Goal: Information Seeking & Learning: Learn about a topic

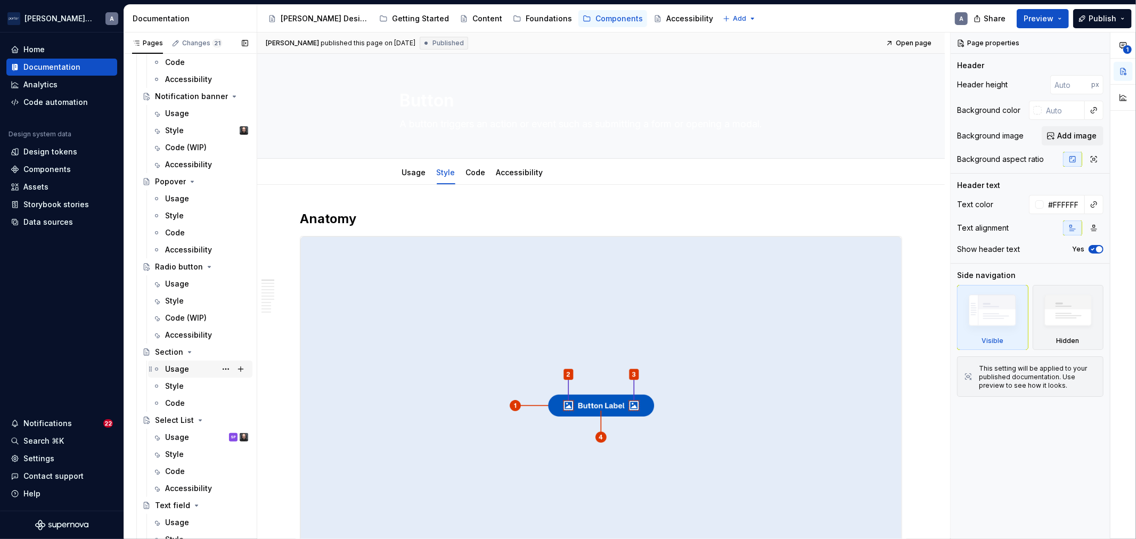
scroll to position [882, 0]
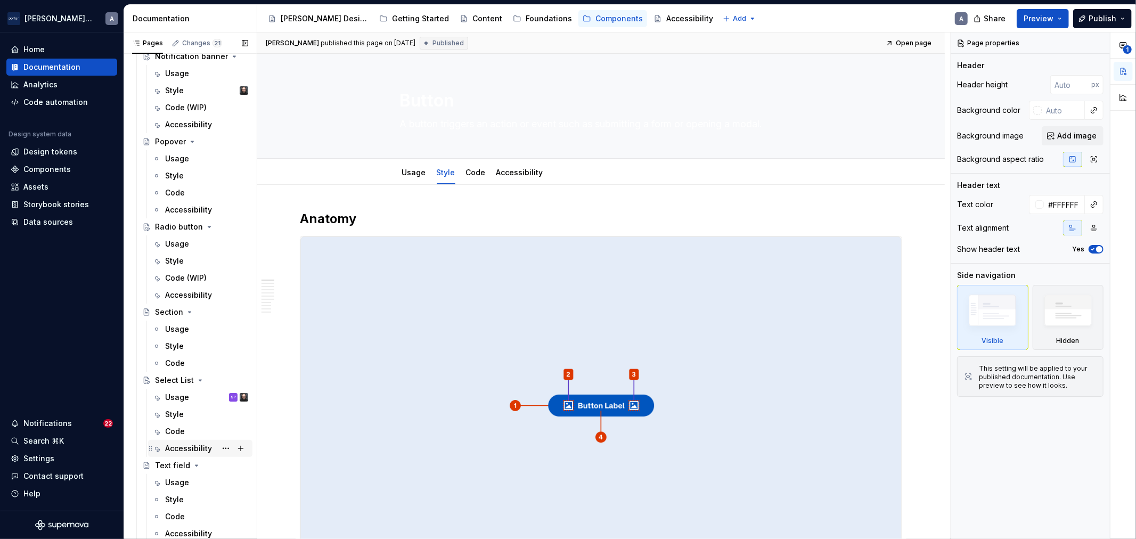
click at [176, 455] on div "Accessibility" at bounding box center [206, 448] width 83 height 15
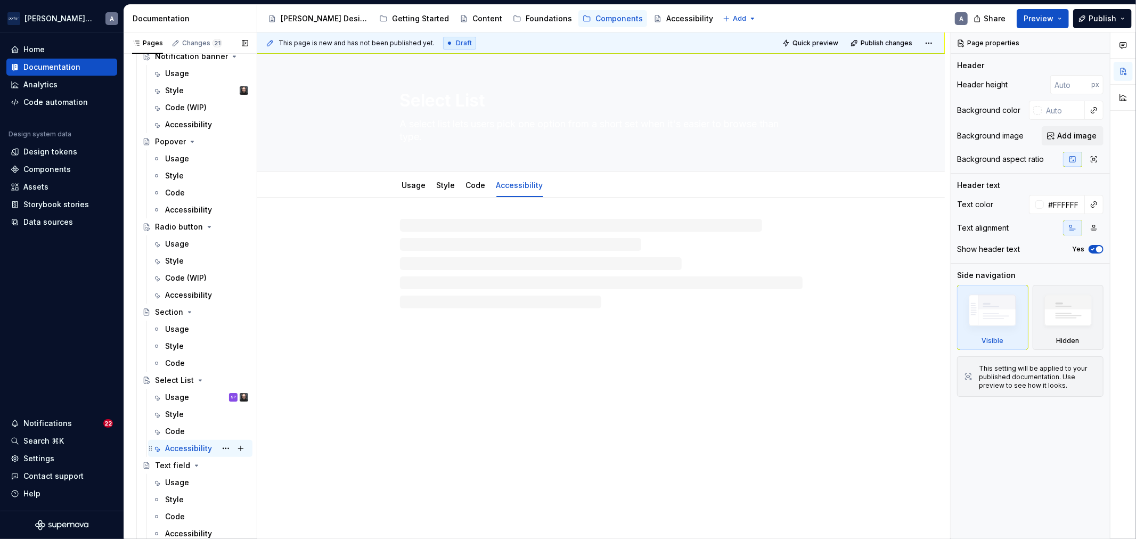
click at [177, 455] on div "Accessibility A" at bounding box center [206, 448] width 83 height 15
click at [176, 461] on div "Text field" at bounding box center [172, 465] width 35 height 11
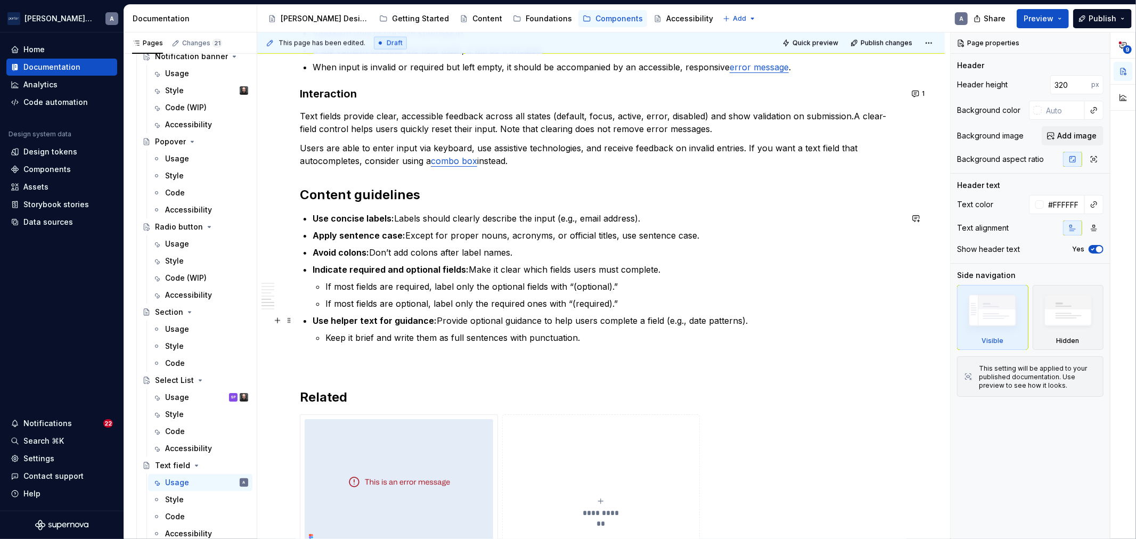
scroll to position [1282, 0]
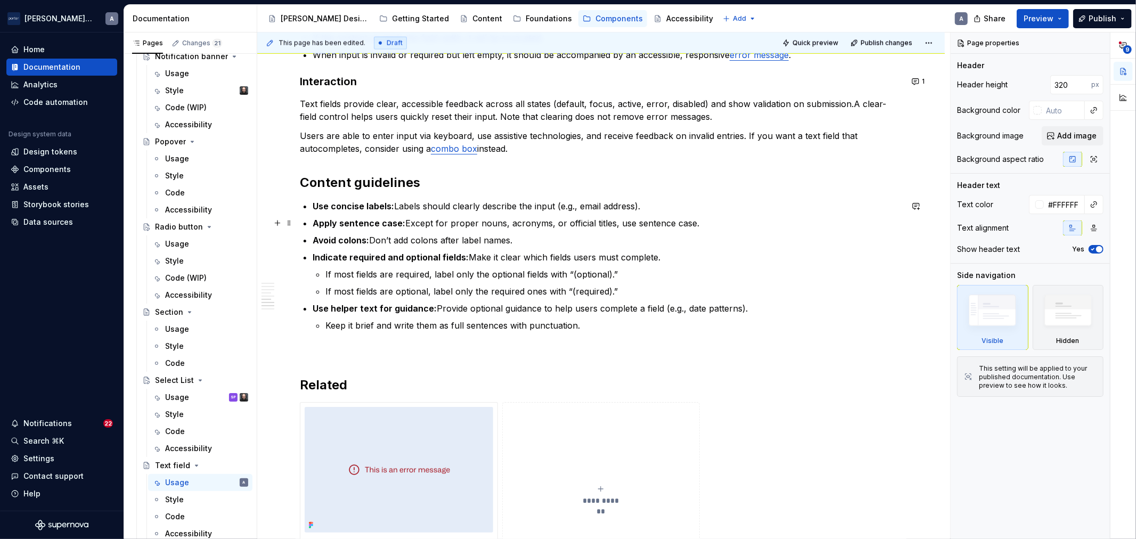
click at [358, 214] on ul "Use concise labels: Labels should clearly describe the input (e.g., email addre…" at bounding box center [608, 266] width 590 height 132
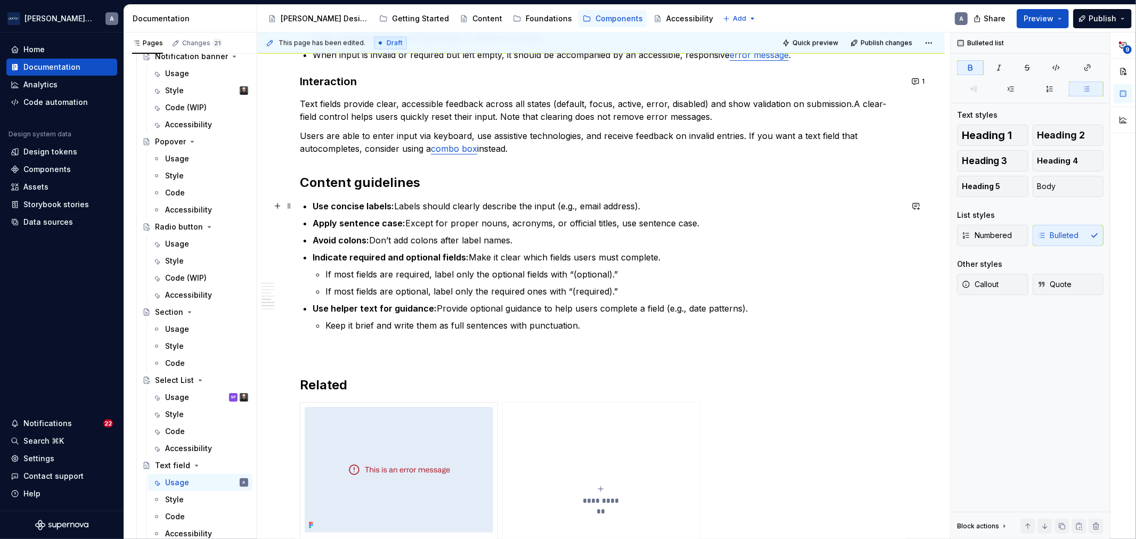
click at [501, 205] on p "Use concise labels: Labels should clearly describe the input (e.g., email addre…" at bounding box center [608, 206] width 590 height 13
click at [632, 205] on p "Use concise labels: Labels should clearly describe the input (e.g., email addre…" at bounding box center [608, 206] width 590 height 13
click at [691, 209] on p "Use concise labels: Labels should clearly describe the input (e.g., email addre…" at bounding box center [608, 206] width 590 height 13
click at [686, 234] on p "Avoid colons: Don’t add colons after label names." at bounding box center [608, 240] width 590 height 13
click at [691, 259] on p "Indicate required and optional fields: Make it clear which fields users must co…" at bounding box center [608, 257] width 590 height 13
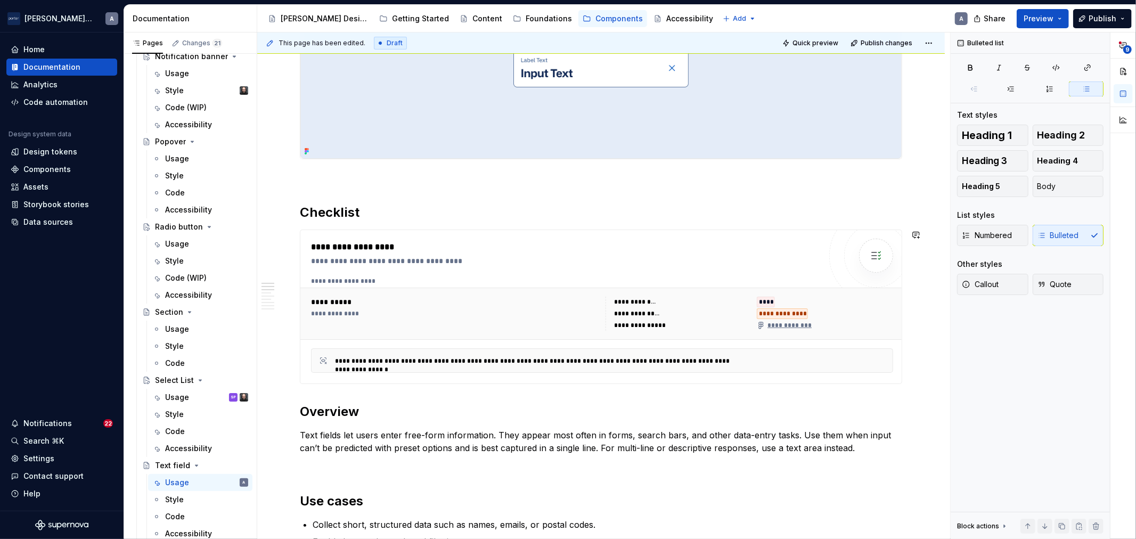
scroll to position [0, 0]
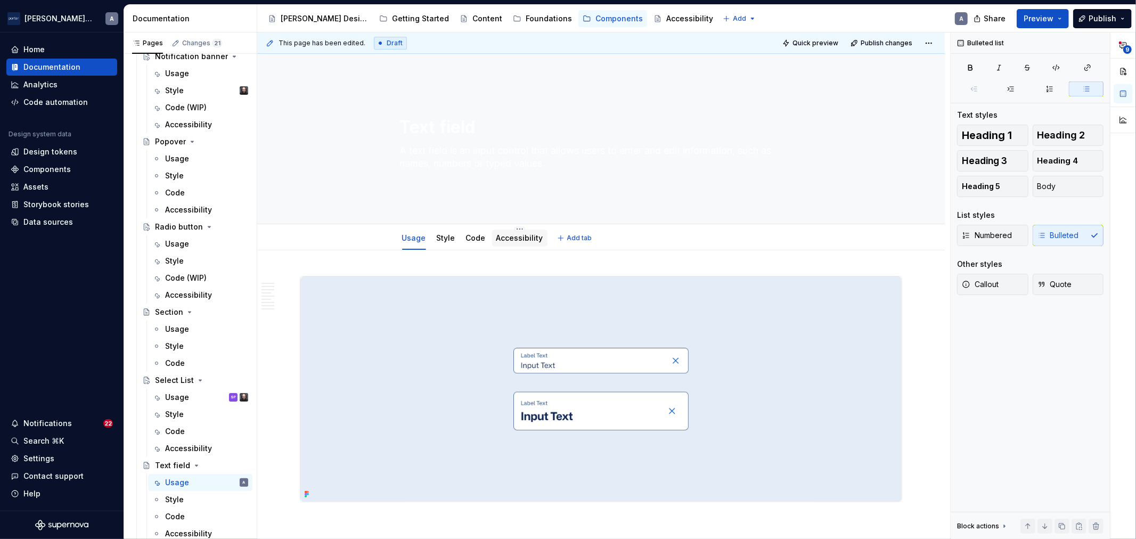
click at [515, 246] on div "Accessibility" at bounding box center [519, 238] width 55 height 17
click at [520, 235] on link "Accessibility" at bounding box center [519, 237] width 47 height 9
click at [183, 530] on div "Accessibility" at bounding box center [188, 533] width 47 height 11
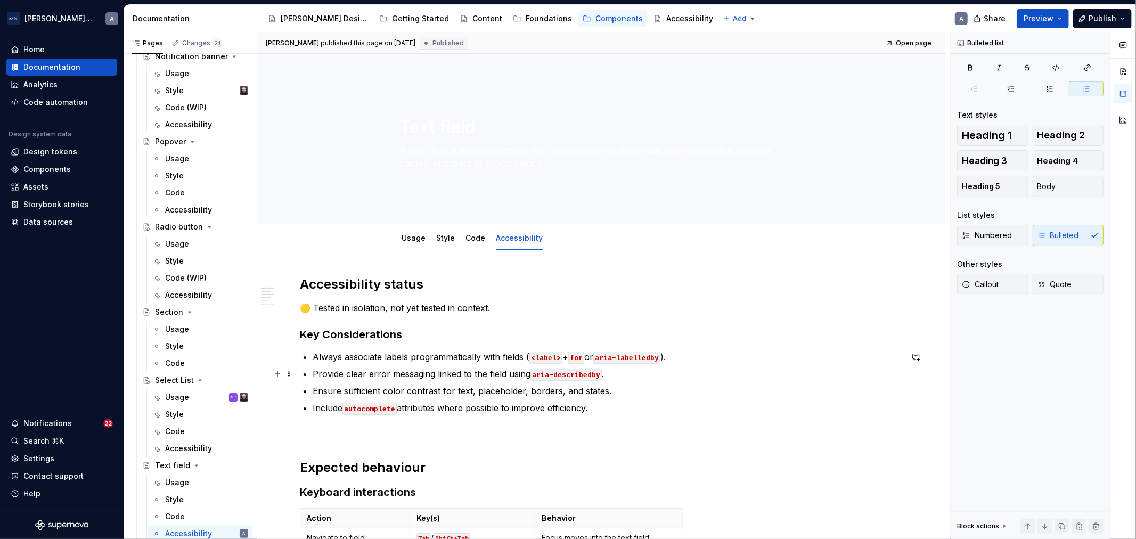
type textarea "*"
click at [430, 372] on p "Provide clear error messaging linked to the field using aria-describedby ." at bounding box center [608, 374] width 590 height 13
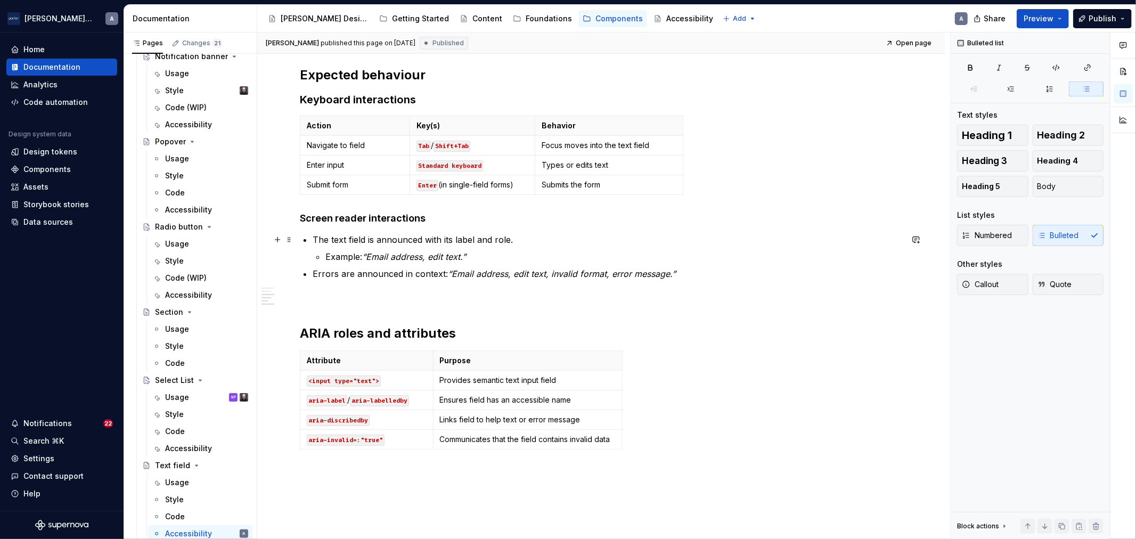
scroll to position [395, 0]
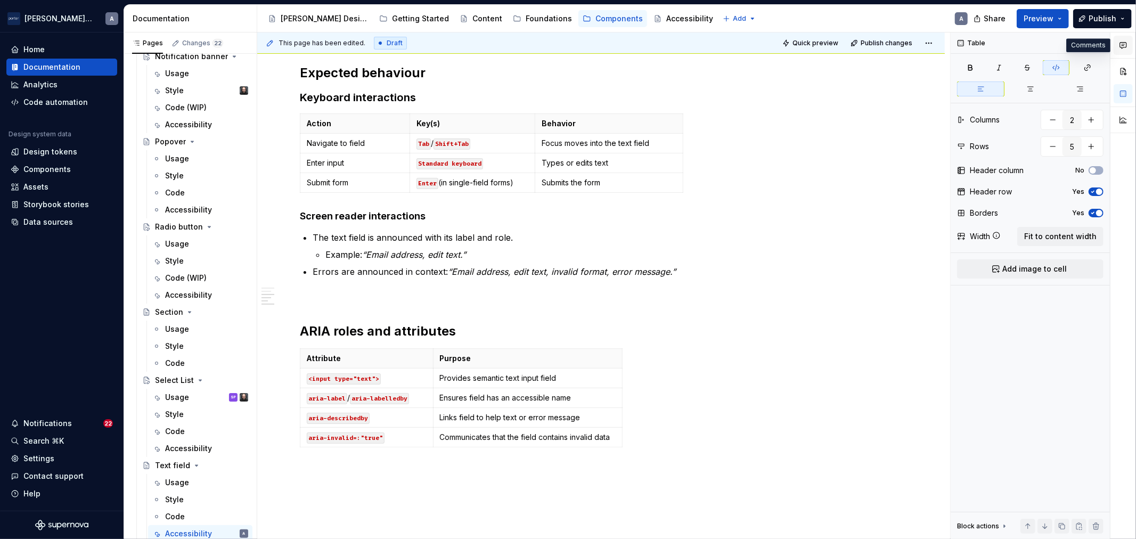
click at [1125, 50] on button "button" at bounding box center [1123, 45] width 19 height 19
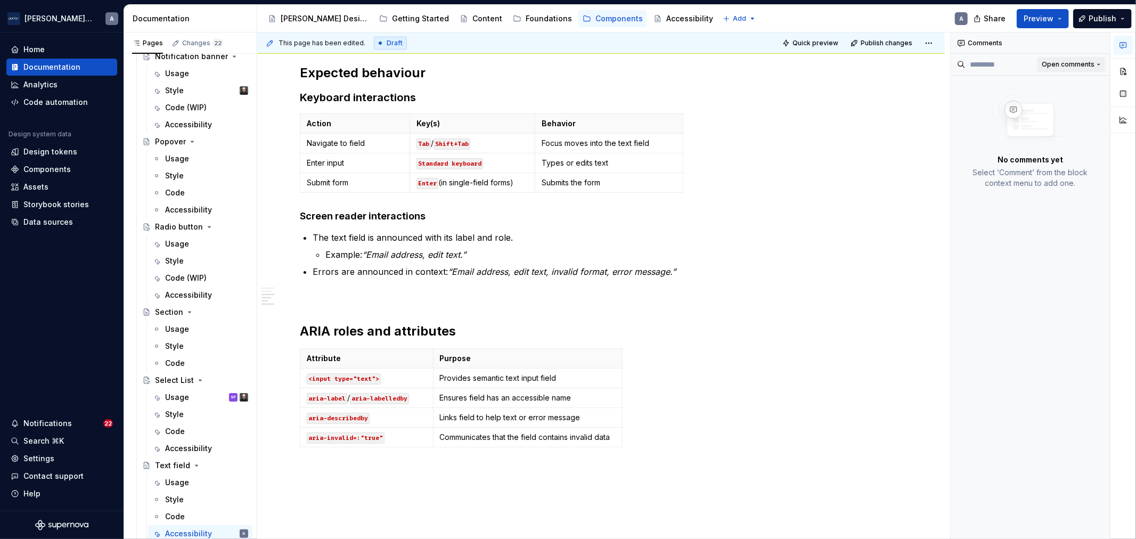
click at [1063, 70] on button "Open comments" at bounding box center [1071, 64] width 69 height 15
click at [1062, 105] on div "Resolved" at bounding box center [1064, 102] width 69 height 11
click at [763, 233] on p "The text field is announced with its label and role." at bounding box center [608, 237] width 590 height 13
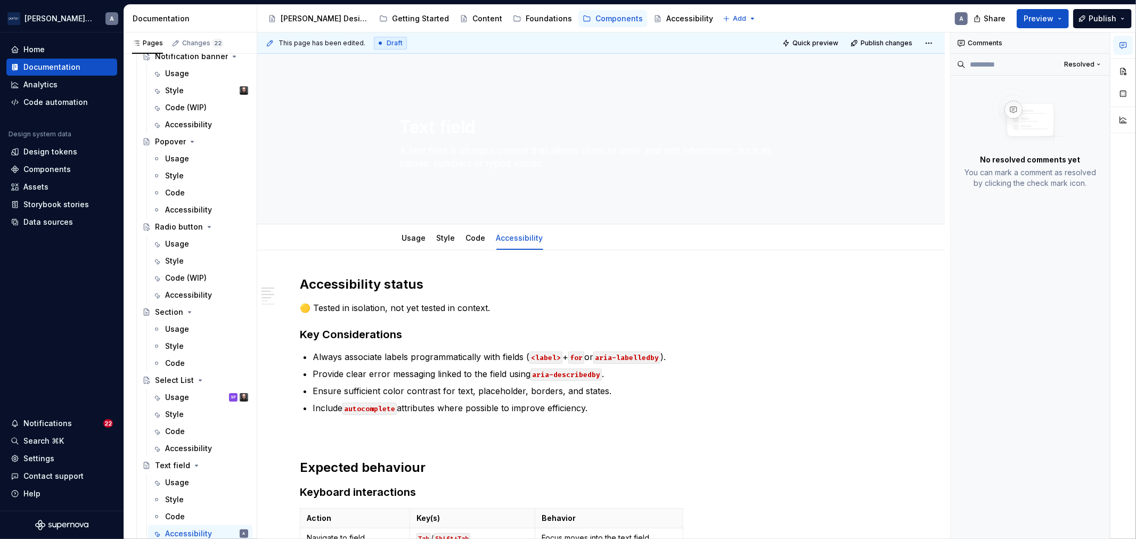
scroll to position [197, 0]
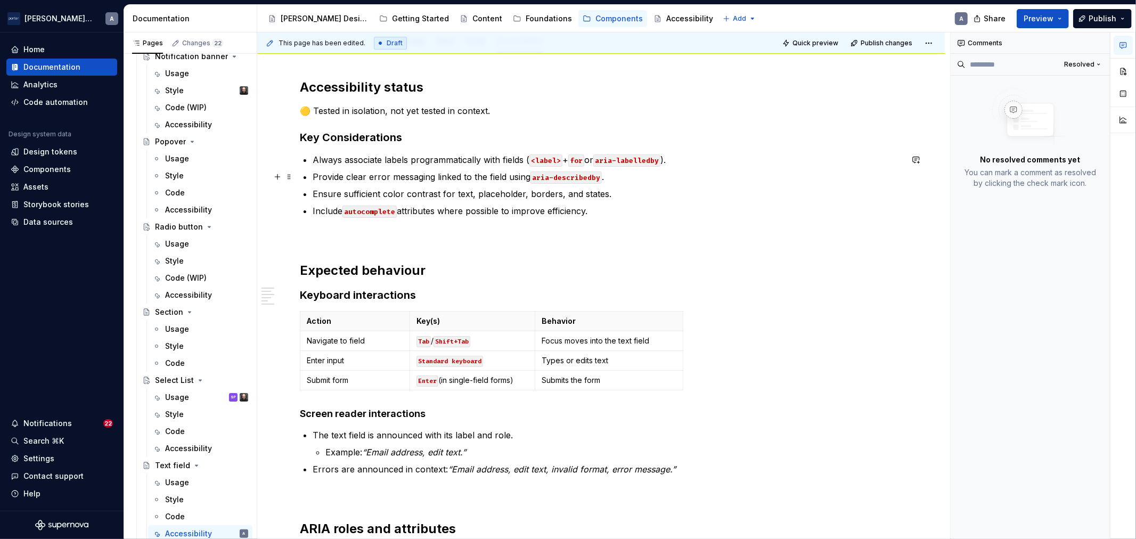
click at [566, 168] on ul "Always associate labels programmatically with fields ( <label> + for or aria-la…" at bounding box center [608, 185] width 590 height 64
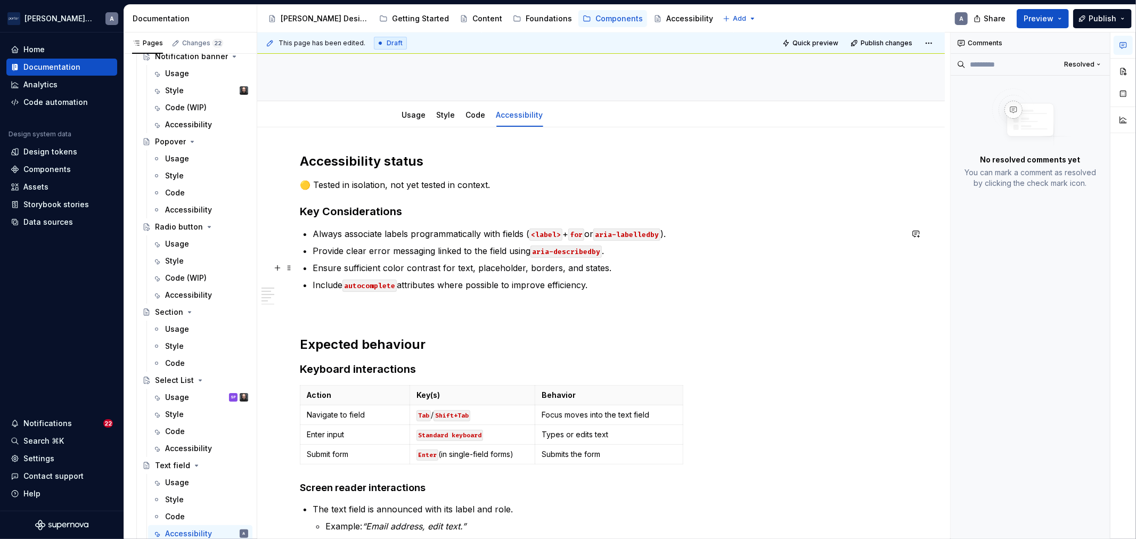
scroll to position [99, 0]
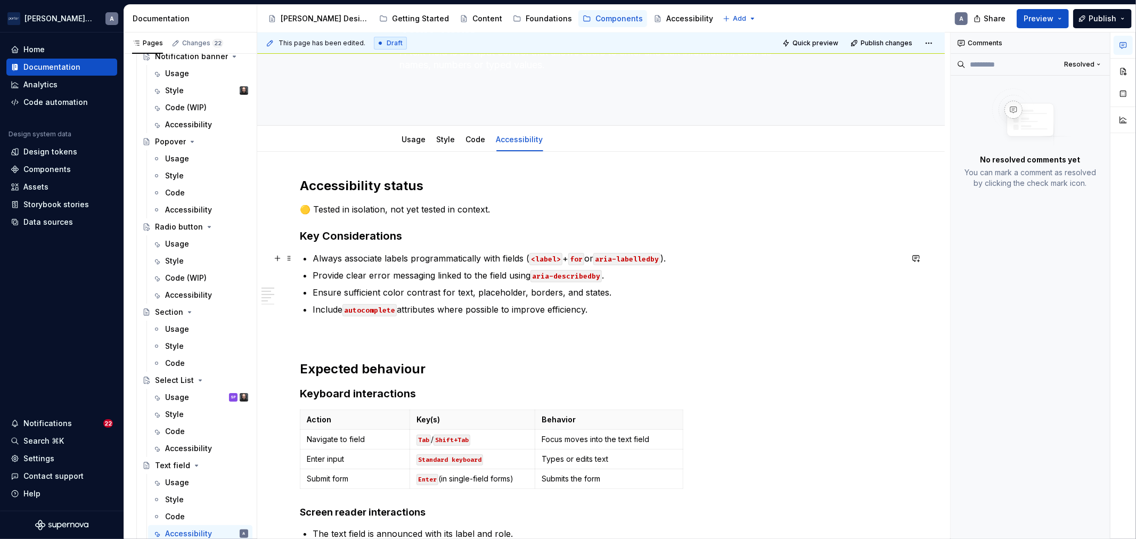
click at [707, 258] on p "Always associate labels programmatically with fields ( <label> + for or aria-la…" at bounding box center [608, 258] width 590 height 13
click at [641, 282] on ul "Always associate labels programmatically with fields ( <label> + for or aria-la…" at bounding box center [608, 284] width 590 height 64
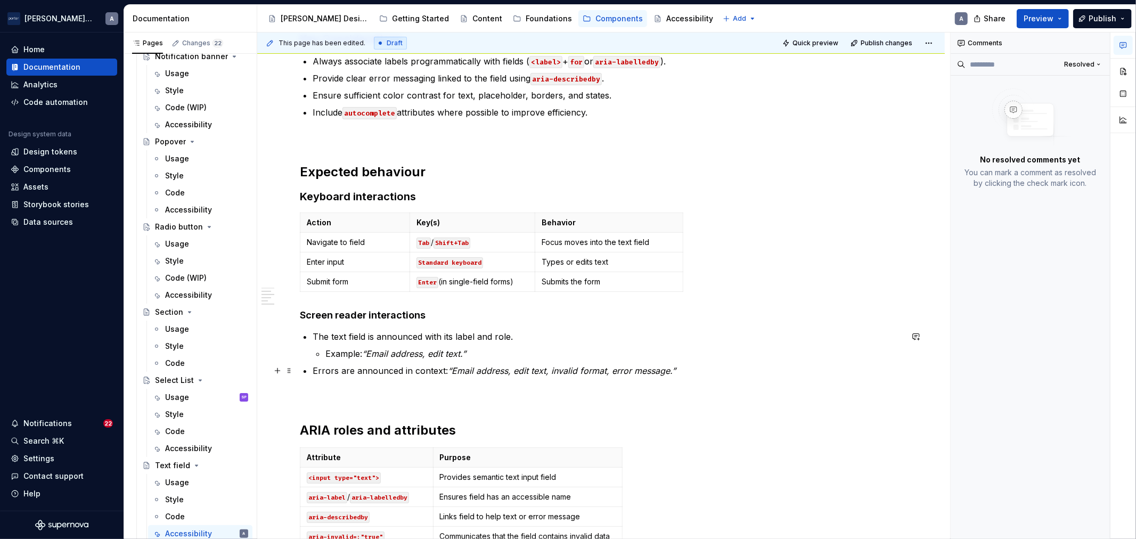
click at [607, 376] on p "Errors are announced in context: “Email address, edit text, invalid format, err…" at bounding box center [608, 370] width 590 height 13
click at [718, 376] on p "Errors are announced in context: “Email address, edit text, invalid format, err…" at bounding box center [608, 370] width 590 height 13
click at [609, 371] on em "“Email address, edit text, invalid format, error message.”" at bounding box center [562, 370] width 228 height 11
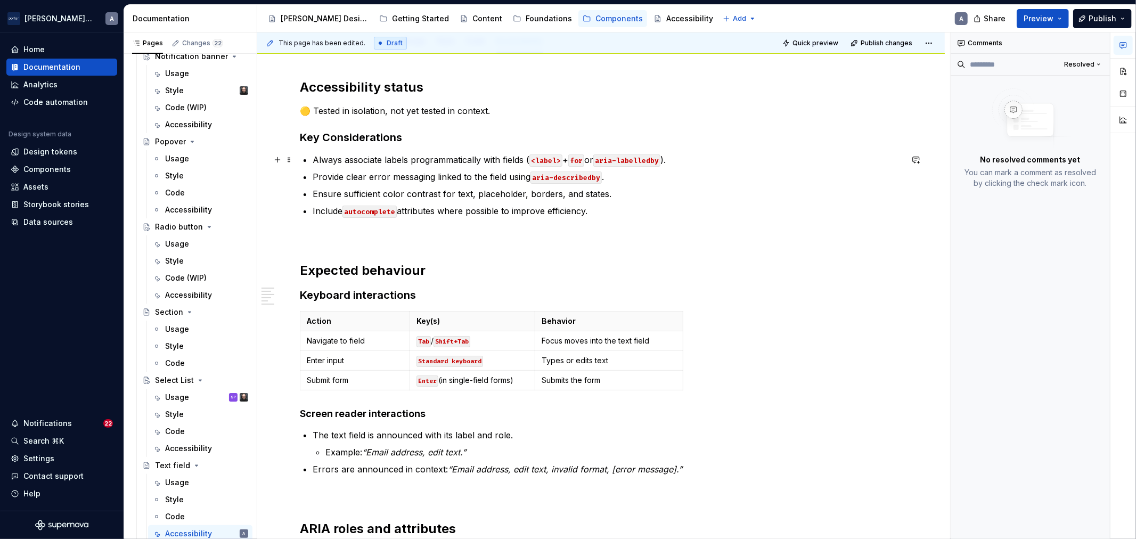
scroll to position [0, 0]
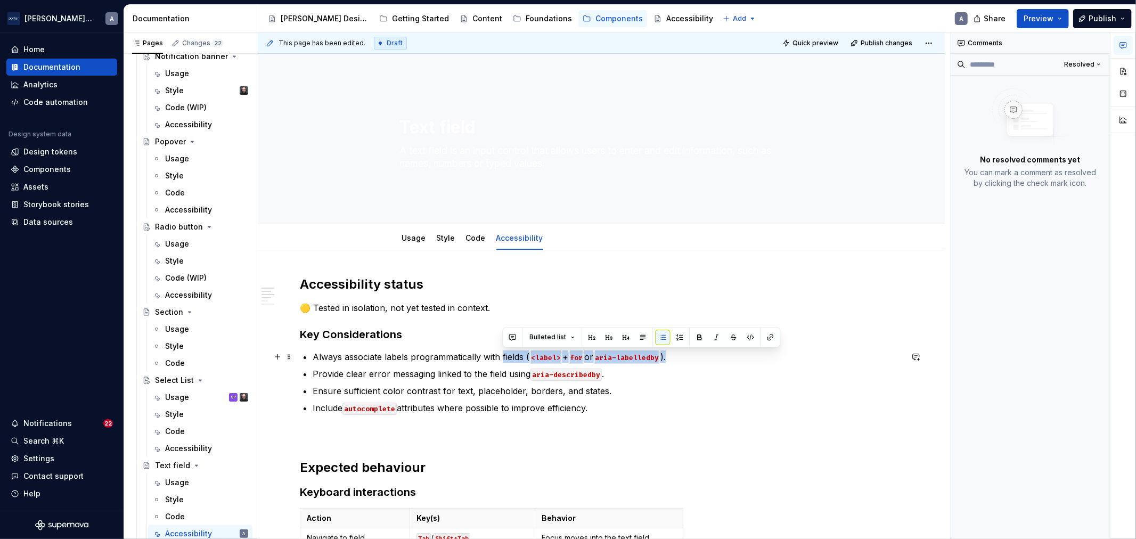
drag, startPoint x: 693, startPoint y: 360, endPoint x: 501, endPoint y: 357, distance: 191.8
click at [501, 357] on p "Always associate labels programmatically with fields ( <label> + for or aria-la…" at bounding box center [608, 357] width 590 height 13
click at [715, 386] on p "Ensure sufficient color contrast for text, placeholder, borders, and states." at bounding box center [608, 391] width 590 height 13
click at [398, 393] on p "Ensure sufficient color contrast for text, placeholder, borders, and states." at bounding box center [608, 391] width 590 height 13
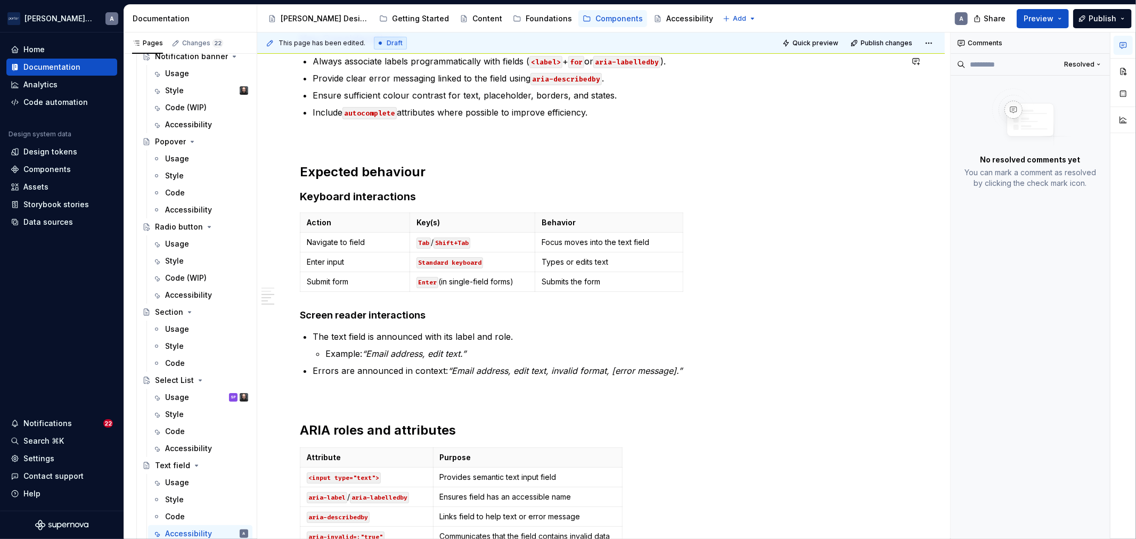
scroll to position [395, 0]
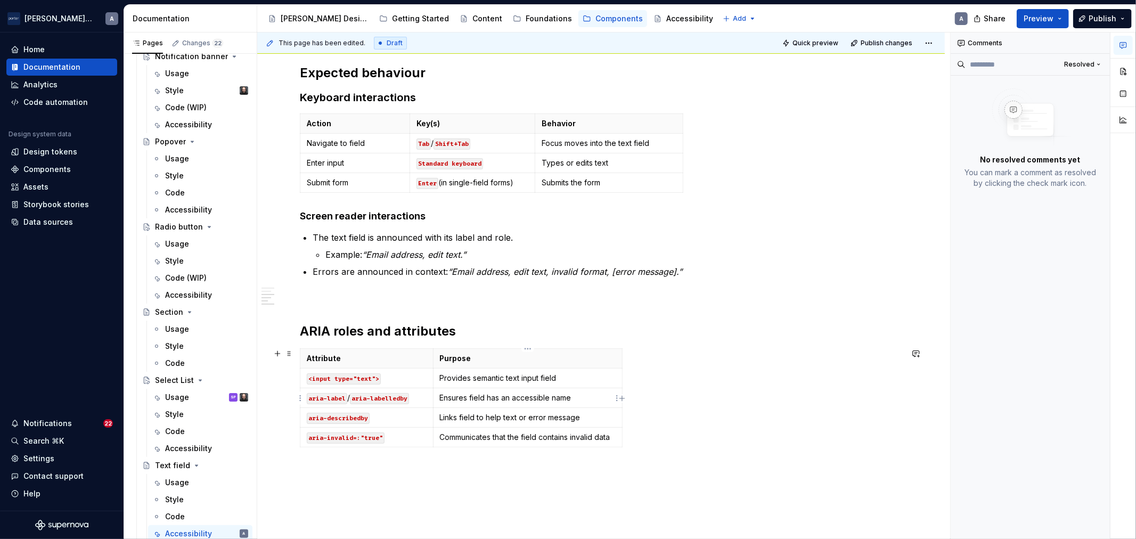
click at [591, 398] on p "Ensures field has an accessible name" at bounding box center [528, 398] width 176 height 11
drag, startPoint x: 596, startPoint y: 397, endPoint x: 318, endPoint y: 405, distance: 277.6
click at [318, 405] on tr "aria-label / aria-labelledby Ensures field has an accessible name" at bounding box center [461, 398] width 322 height 20
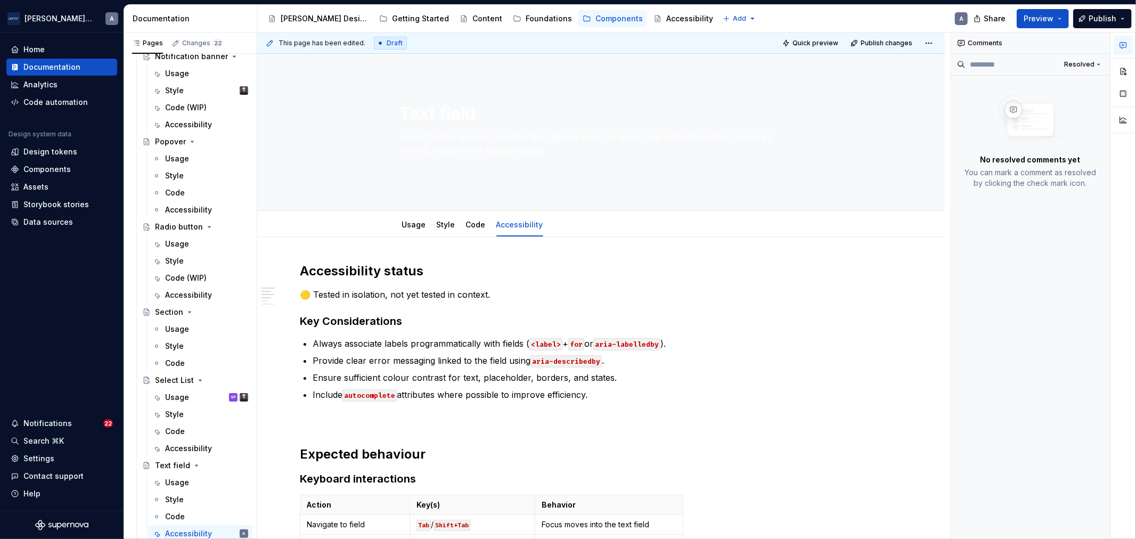
scroll to position [0, 0]
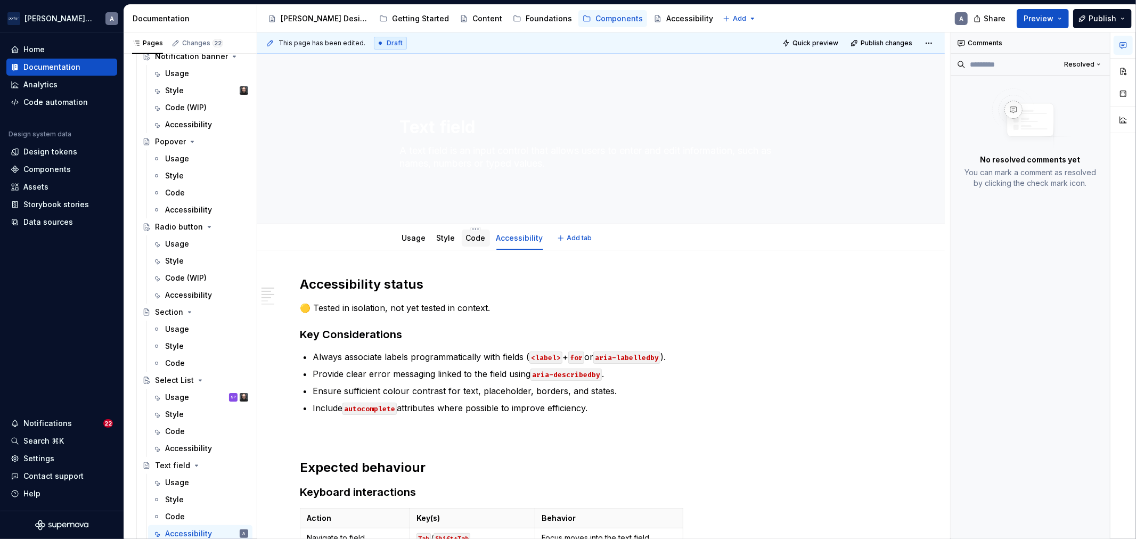
click at [469, 247] on div "Code" at bounding box center [476, 238] width 28 height 19
click at [188, 510] on div "Code" at bounding box center [206, 516] width 83 height 15
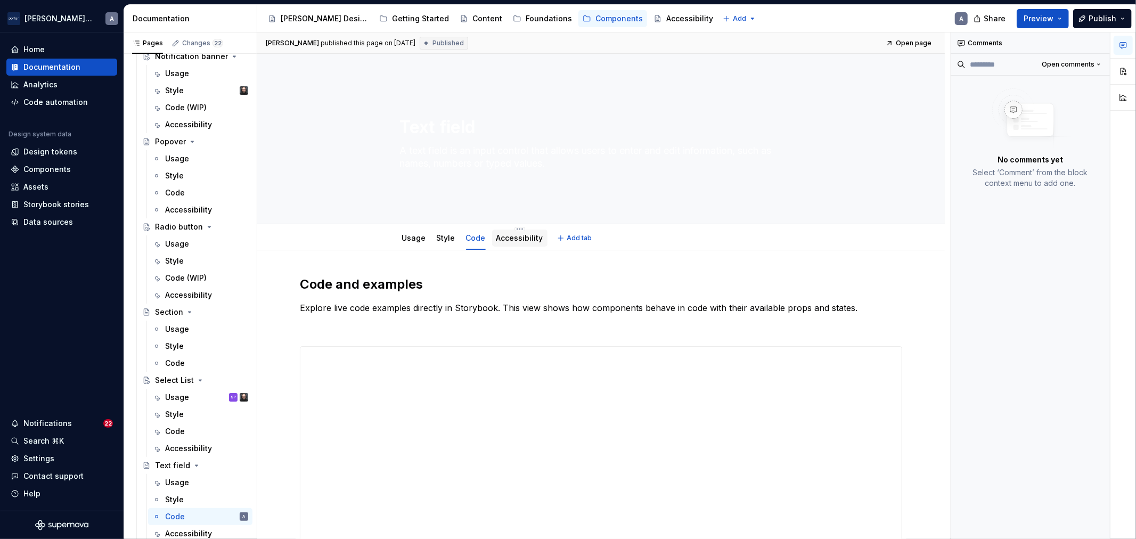
click at [516, 248] on div at bounding box center [519, 248] width 55 height 1
click at [161, 539] on div "Accessibility" at bounding box center [200, 533] width 96 height 15
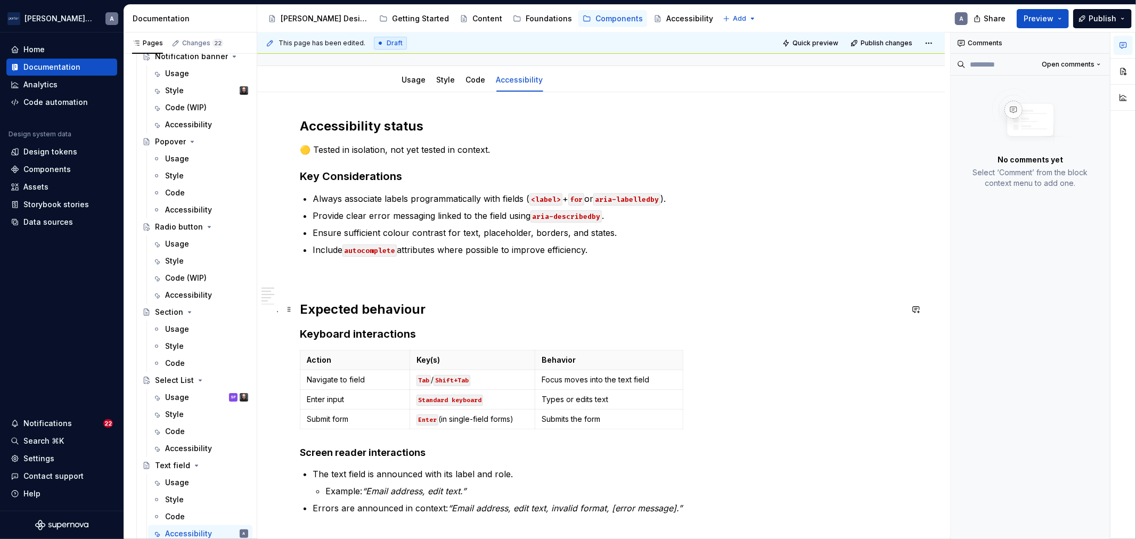
scroll to position [197, 0]
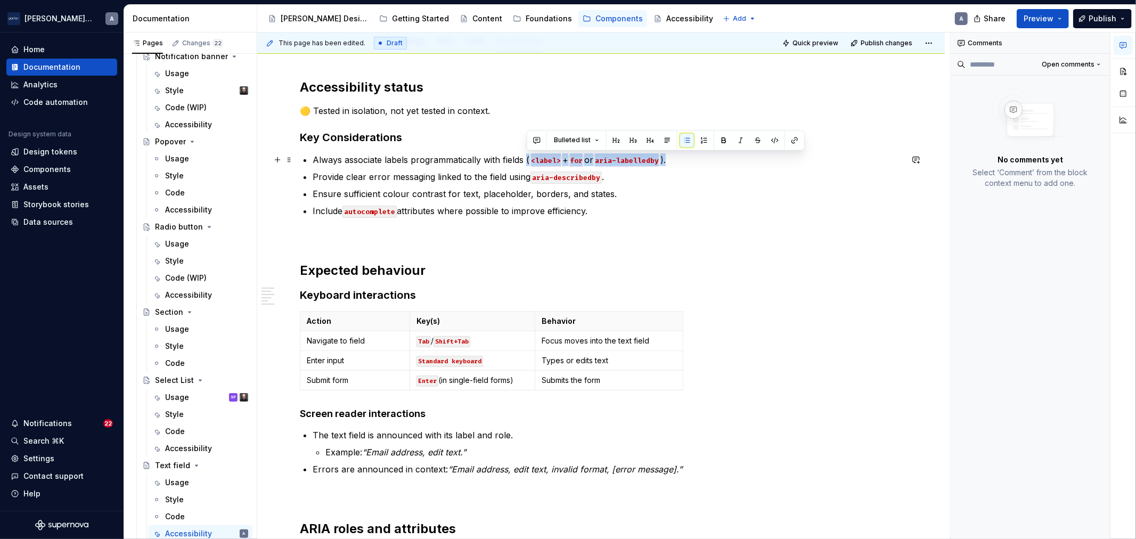
drag, startPoint x: 686, startPoint y: 158, endPoint x: 525, endPoint y: 156, distance: 160.4
click at [525, 156] on p "Always associate labels programmatically with fields ( <label> + for or aria-la…" at bounding box center [608, 159] width 590 height 13
drag, startPoint x: 688, startPoint y: 155, endPoint x: 532, endPoint y: 160, distance: 156.7
click at [532, 160] on p "Always associate labels programmatically with fields ( <label> + for or aria-la…" at bounding box center [608, 159] width 590 height 13
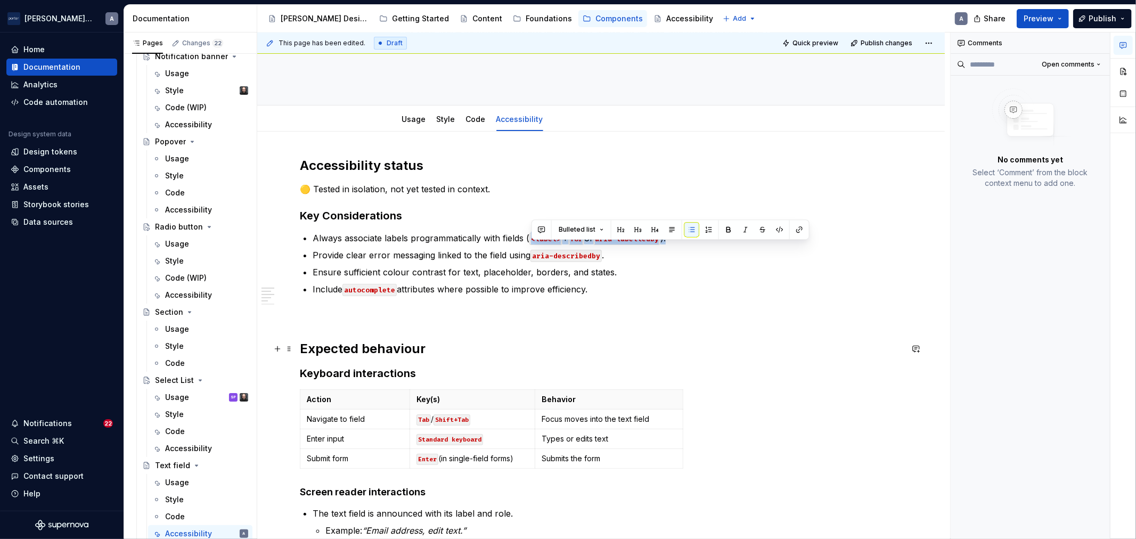
scroll to position [99, 0]
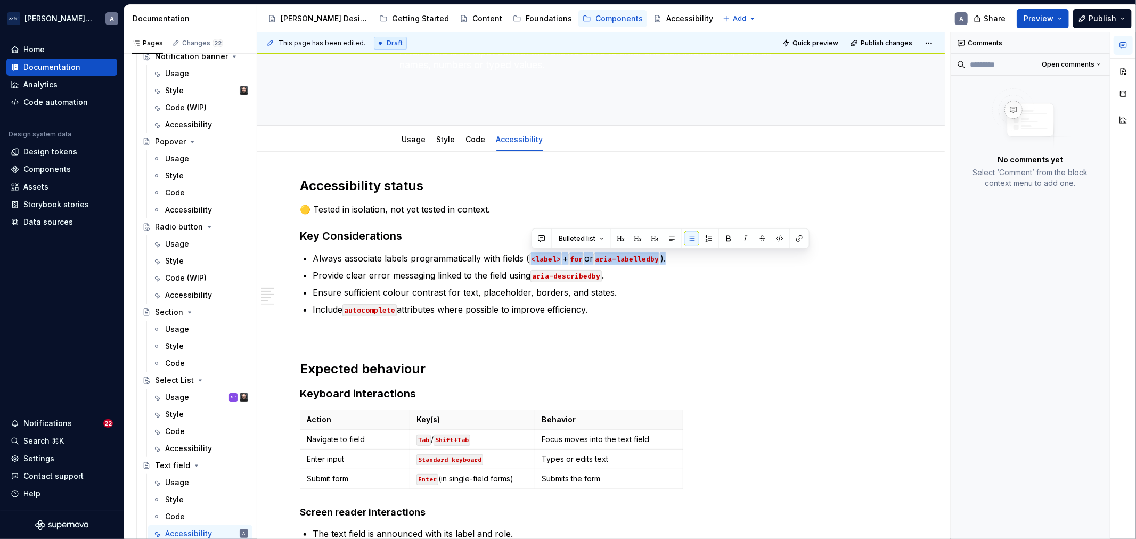
type textarea "*"
click at [663, 306] on p "Include autocomplete attributes where possible to improve efficiency." at bounding box center [608, 309] width 590 height 13
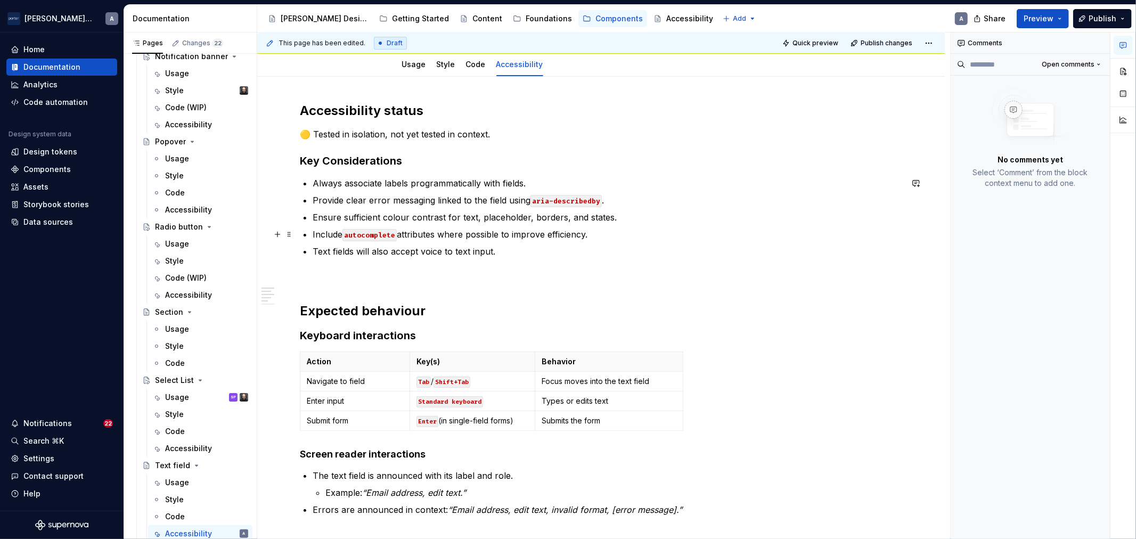
scroll to position [493, 0]
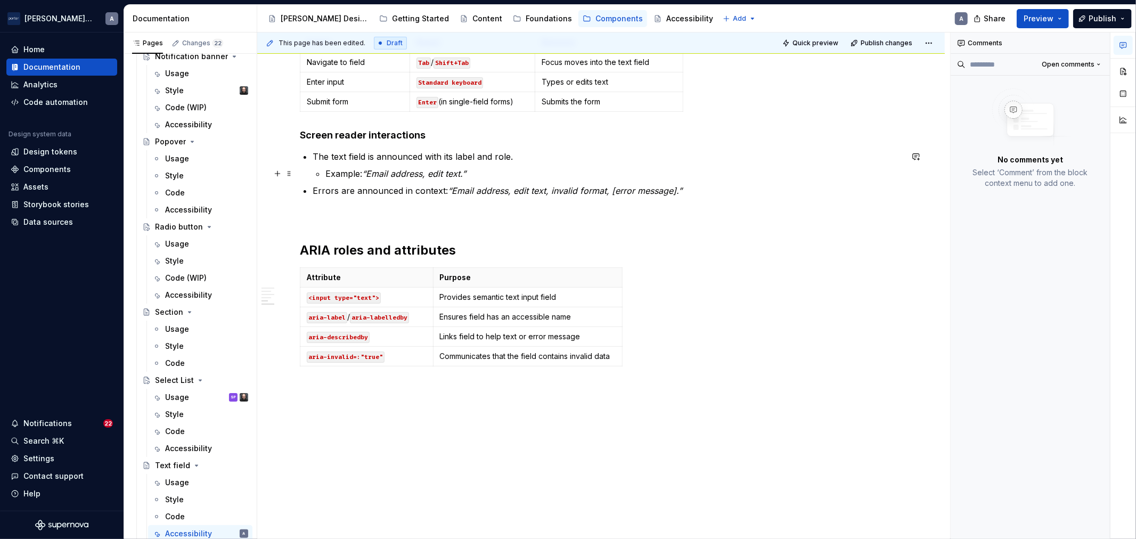
click at [664, 177] on p "Example: “Email address, edit text.”" at bounding box center [613, 173] width 577 height 13
click at [643, 318] on div "Attribute Purpose <input type="text"> Provides semantic text input field aria-l…" at bounding box center [601, 318] width 603 height 103
drag, startPoint x: 589, startPoint y: 315, endPoint x: 343, endPoint y: 318, distance: 246.1
click at [343, 318] on tr "aria-label / aria-labelledby Ensures field has an accessible name" at bounding box center [461, 317] width 322 height 20
click at [524, 315] on p at bounding box center [528, 317] width 176 height 11
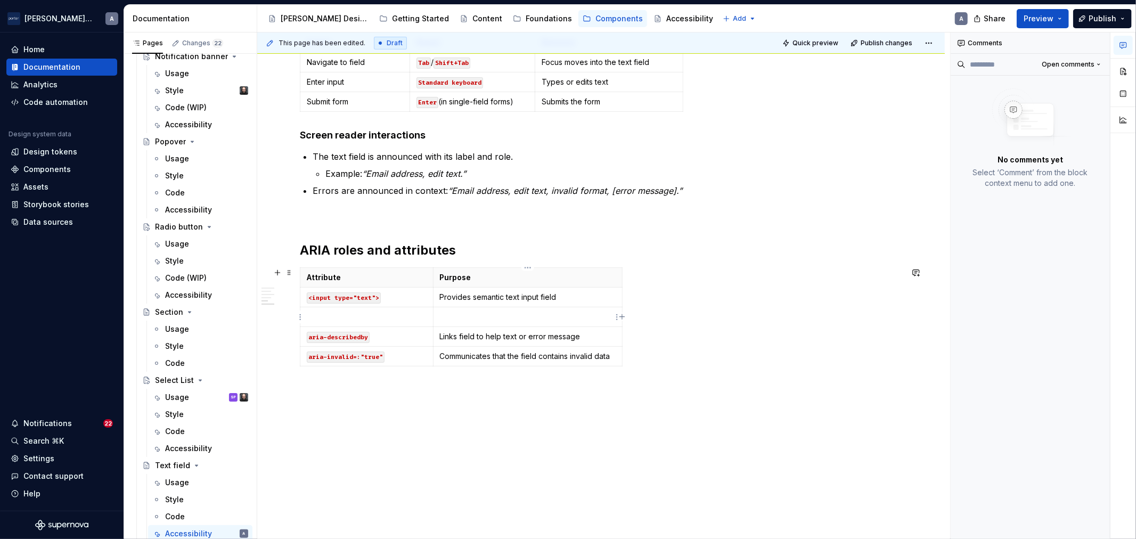
drag, startPoint x: 524, startPoint y: 315, endPoint x: 486, endPoint y: 313, distance: 37.9
click at [486, 313] on p at bounding box center [528, 317] width 176 height 11
click at [396, 322] on p at bounding box center [367, 317] width 120 height 11
click at [300, 316] on html "[PERSON_NAME] Airlines A Home Documentation Analytics Code automation Design sy…" at bounding box center [568, 269] width 1136 height 539
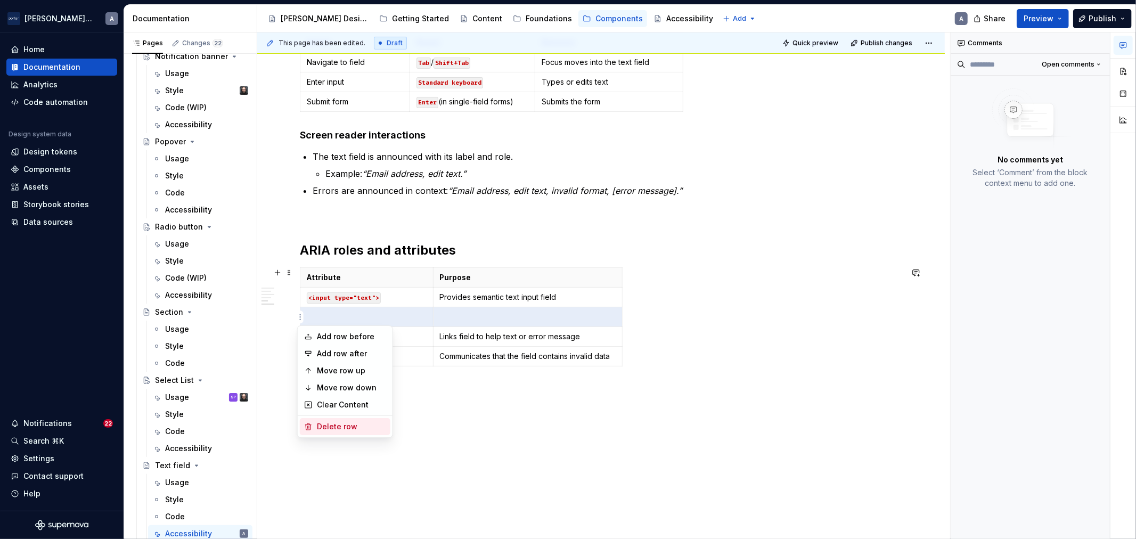
drag, startPoint x: 336, startPoint y: 427, endPoint x: 545, endPoint y: 280, distance: 255.4
click at [336, 427] on div "Delete row" at bounding box center [351, 426] width 69 height 11
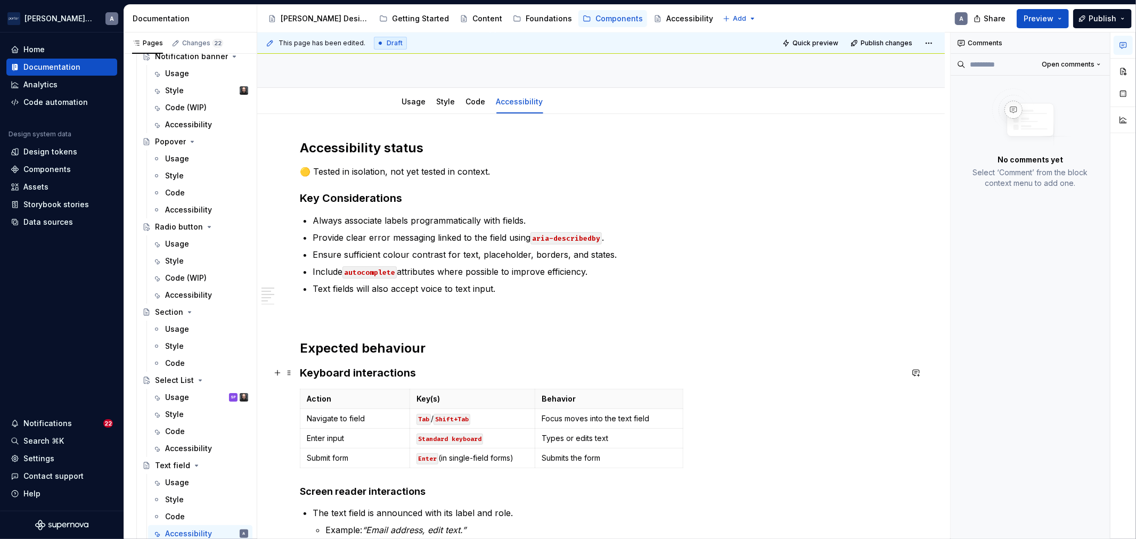
scroll to position [99, 0]
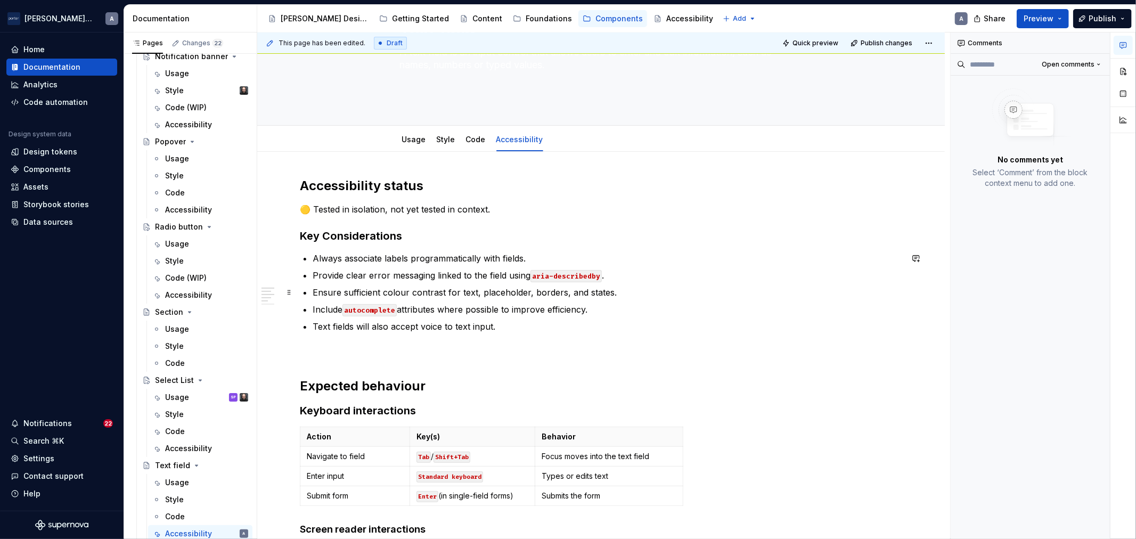
click at [491, 288] on p "Ensure sufficient colour contrast for text, placeholder, borders, and states." at bounding box center [608, 292] width 590 height 13
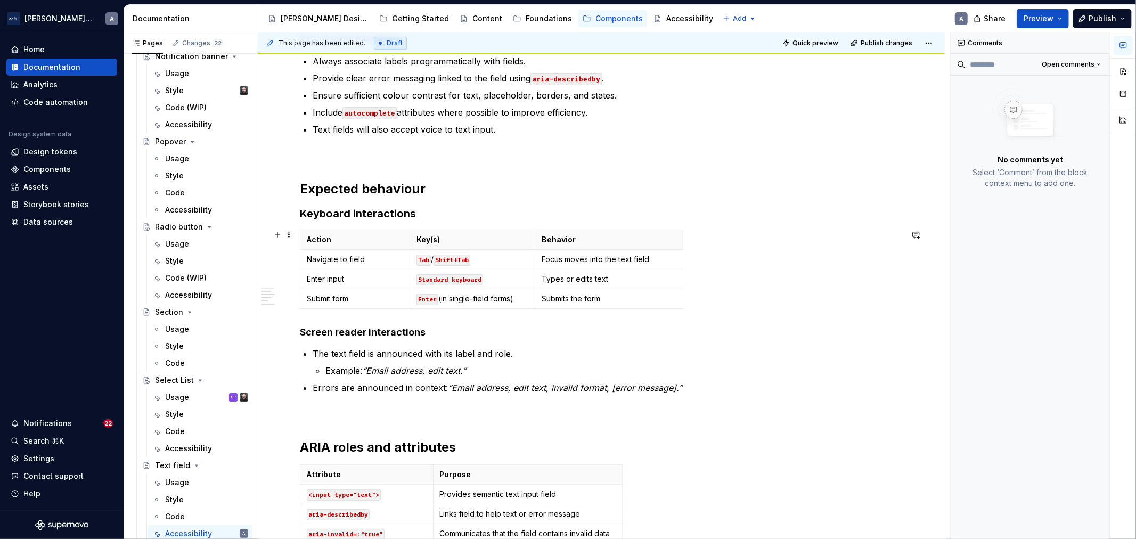
scroll to position [197, 0]
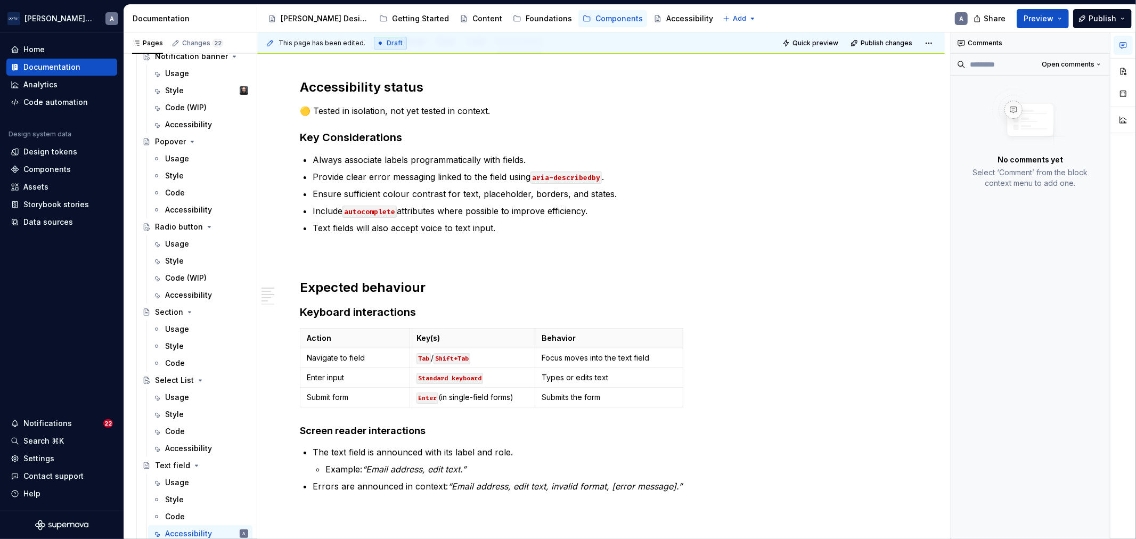
type textarea "*"
